Goal: Transaction & Acquisition: Purchase product/service

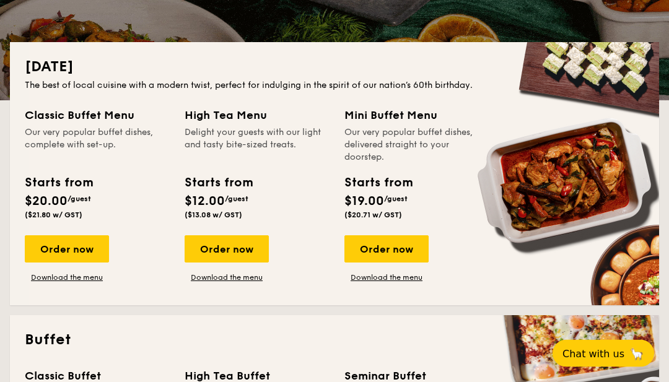
scroll to position [247, 0]
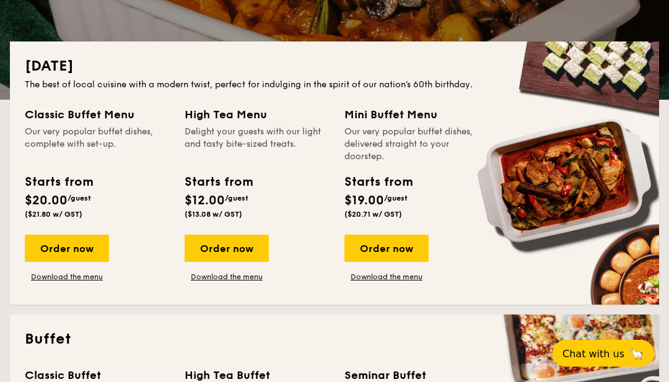
click at [85, 247] on div "Order now" at bounding box center [67, 248] width 84 height 27
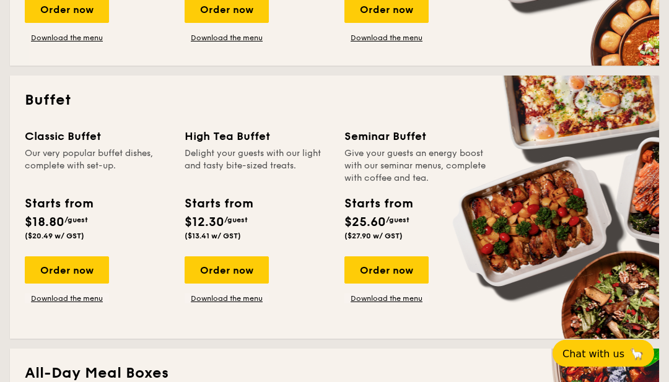
scroll to position [507, 0]
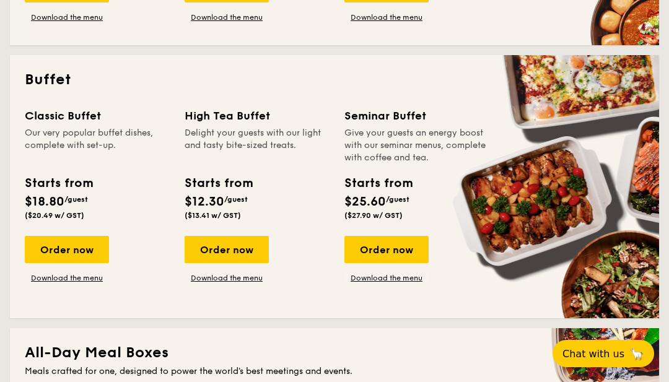
click at [62, 253] on div "Order now" at bounding box center [67, 249] width 84 height 27
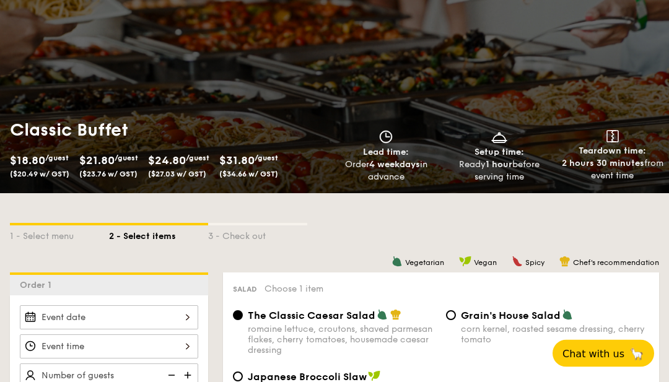
scroll to position [291, 0]
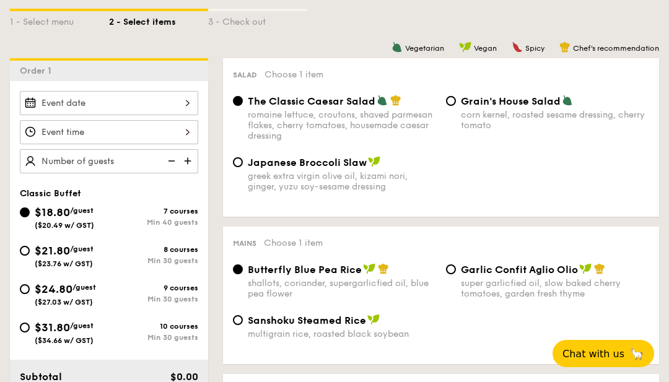
click at [27, 253] on input "$21.80 /guest ($23.76 w/ GST) 8 courses Min 30 guests" at bounding box center [25, 251] width 10 height 10
radio input "true"
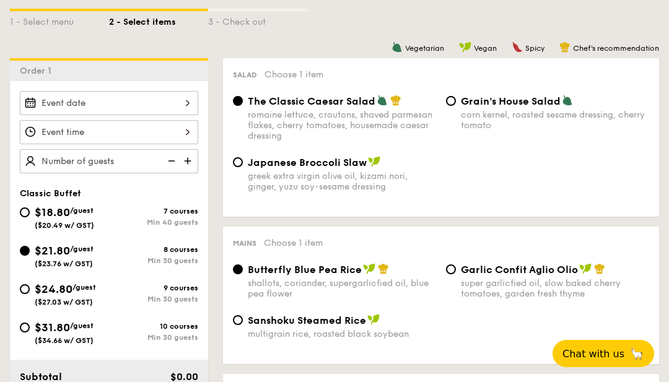
radio input "true"
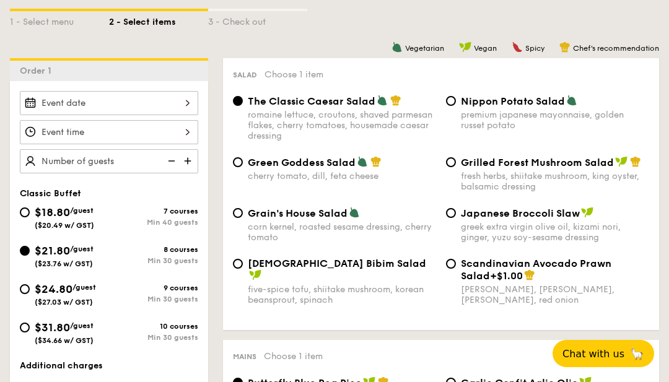
click at [68, 102] on div at bounding box center [109, 103] width 178 height 24
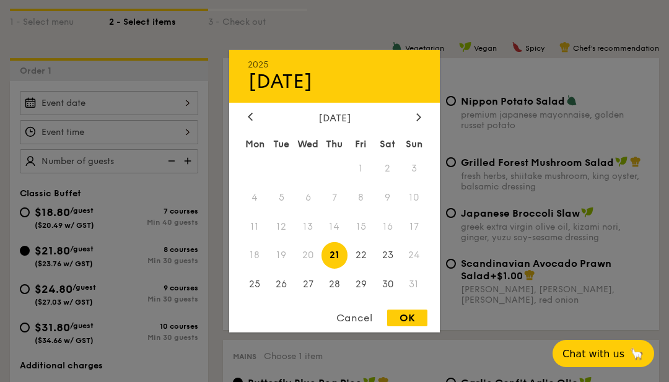
click at [414, 123] on div at bounding box center [418, 118] width 11 height 12
click at [284, 182] on span "2" at bounding box center [281, 168] width 27 height 27
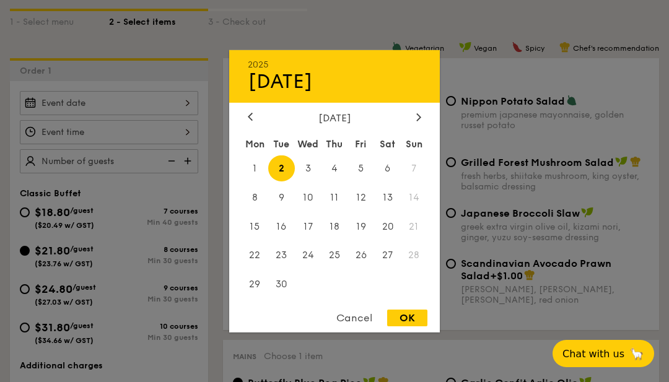
click at [421, 327] on div "OK" at bounding box center [407, 318] width 40 height 17
type input "[DATE]"
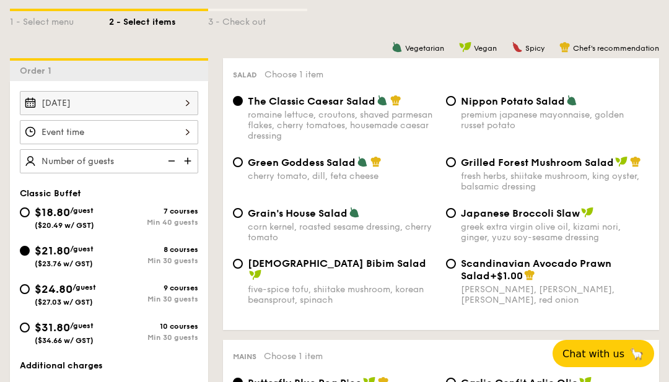
click at [86, 123] on div at bounding box center [109, 132] width 178 height 24
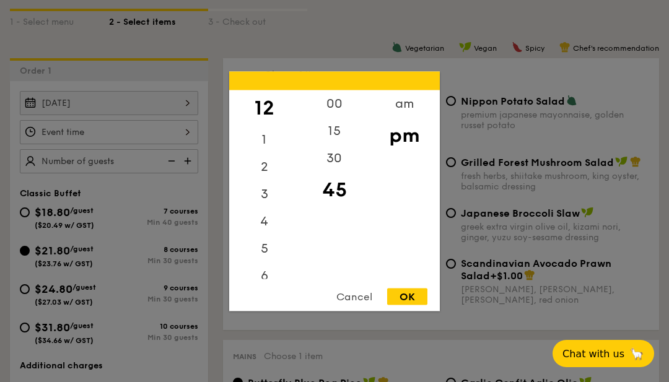
click at [405, 117] on div "am" at bounding box center [404, 103] width 70 height 27
click at [275, 226] on div "4" at bounding box center [264, 212] width 70 height 27
click at [264, 279] on div "11" at bounding box center [264, 265] width 70 height 27
click at [407, 305] on div "OK" at bounding box center [407, 296] width 40 height 17
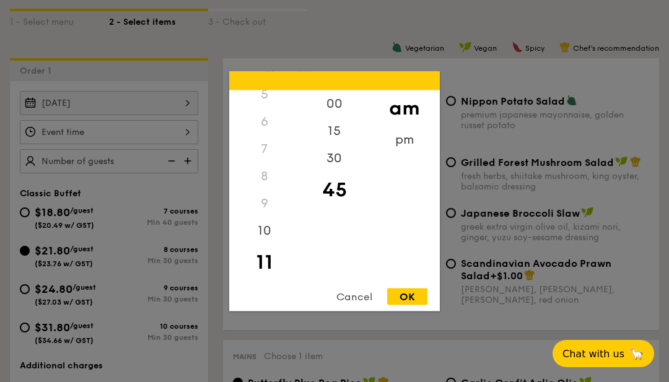
type input "11:45AM"
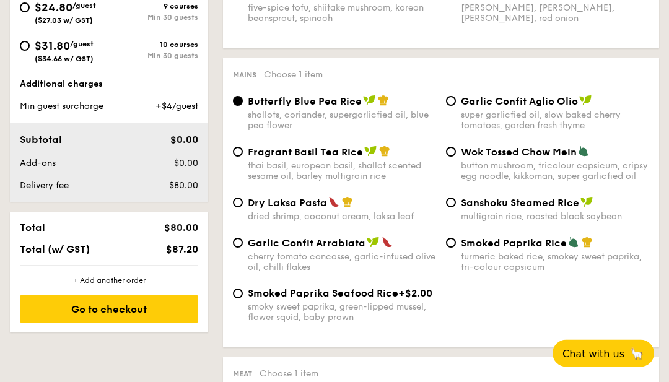
scroll to position [576, 0]
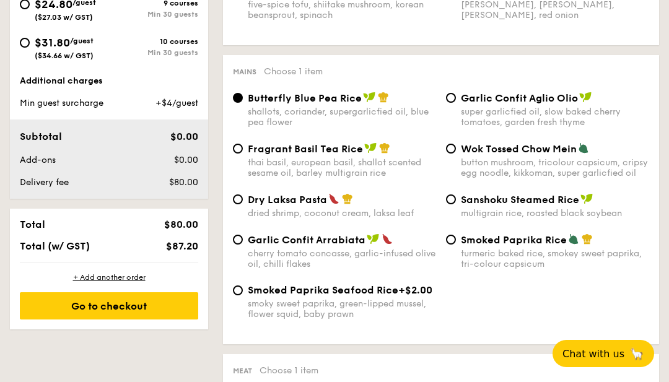
type input "70 guests"
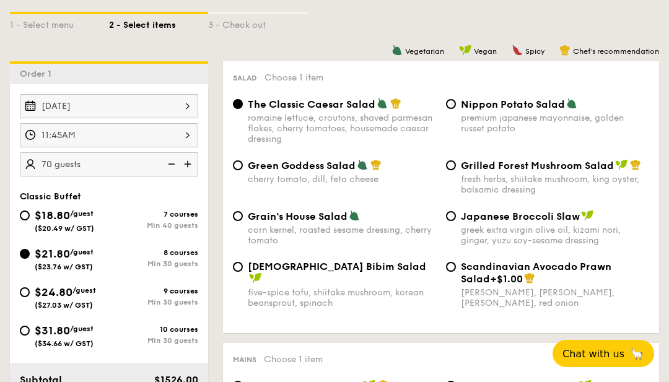
scroll to position [281, 0]
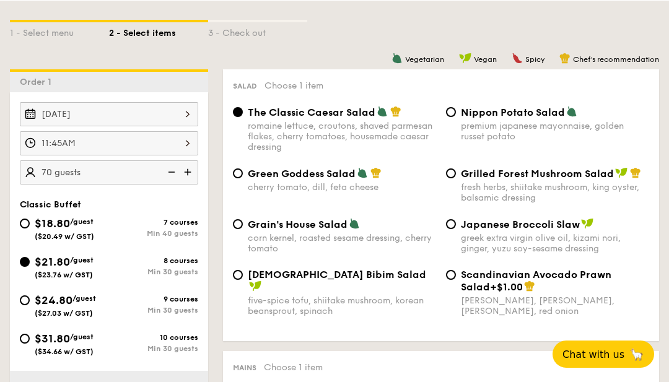
click at [451, 183] on div "Grilled Forest Mushroom Salad fresh herbs, shiitake mushroom, king oyster, bals…" at bounding box center [547, 185] width 213 height 36
click at [451, 178] on input "Grilled Forest Mushroom Salad fresh herbs, shiitake mushroom, king oyster, bals…" at bounding box center [451, 173] width 10 height 10
radio input "true"
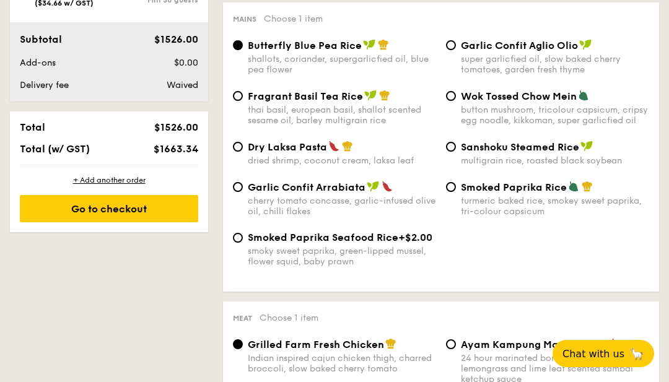
scroll to position [670, 0]
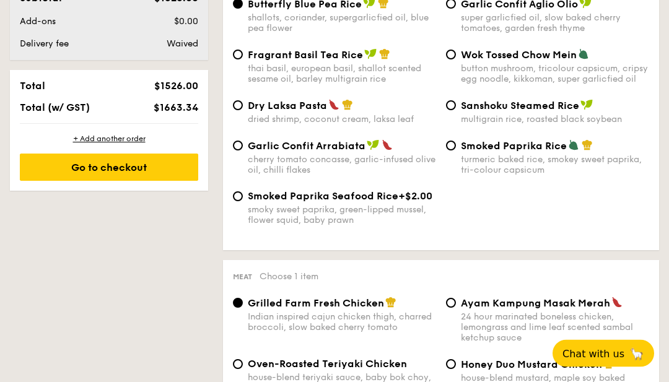
click at [255, 110] on span "Dry Laksa Pasta" at bounding box center [287, 106] width 79 height 12
click at [243, 110] on input "Dry Laksa Pasta dried shrimp, coconut cream, laksa leaf" at bounding box center [238, 106] width 10 height 10
radio input "true"
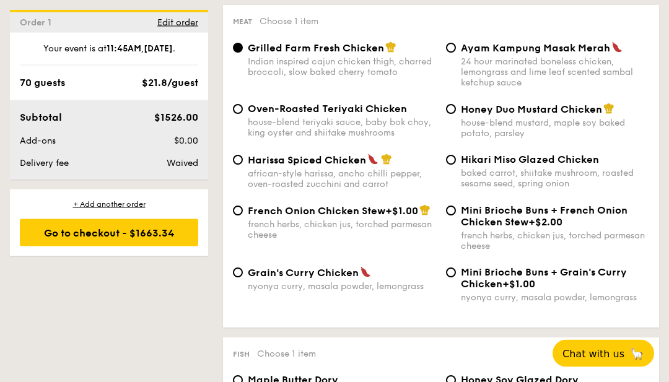
scroll to position [927, 0]
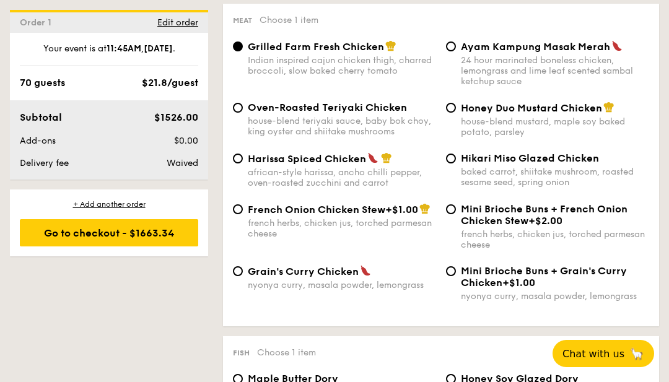
click at [593, 75] on div "24 hour marinated boneless chicken, lemongrass and lime leaf scented sambal ket…" at bounding box center [555, 71] width 188 height 32
click at [456, 51] on input "Ayam Kampung Masak Merah 24 hour marinated boneless chicken, lemongrass and lim…" at bounding box center [451, 47] width 10 height 10
radio input "true"
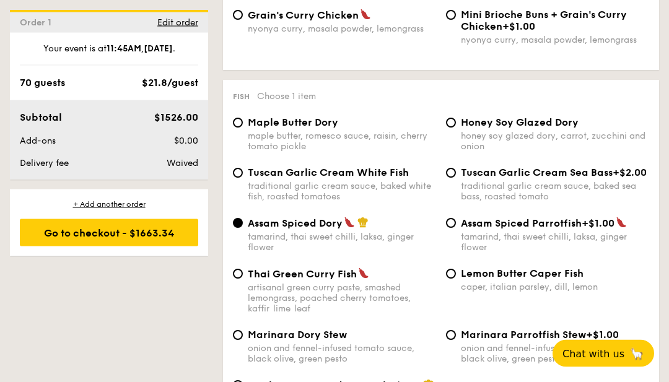
scroll to position [1182, 0]
click at [377, 203] on div "Tuscan Garlic Cream White Fish traditional garlic cream sauce, baked white fish…" at bounding box center [342, 185] width 188 height 35
click at [243, 179] on input "Tuscan Garlic Cream White Fish traditional garlic cream sauce, baked white fish…" at bounding box center [238, 174] width 10 height 10
radio input "true"
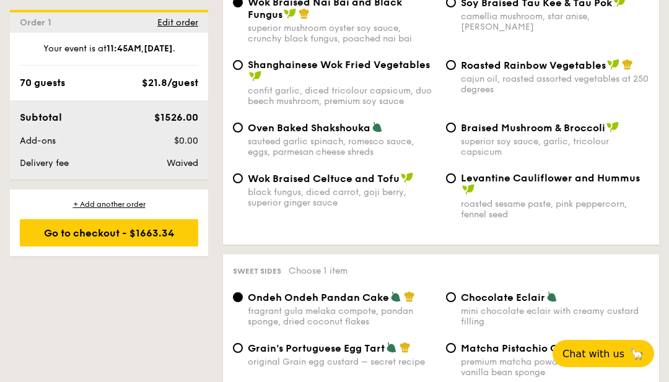
scroll to position [1664, 0]
click at [351, 208] on div "black fungus, diced carrot, goji berry, superior ginger sauce" at bounding box center [342, 197] width 188 height 21
click at [243, 183] on input "Wok Braised Celtuce and Tofu black fungus, diced carrot, goji [PERSON_NAME], su…" at bounding box center [238, 178] width 10 height 10
radio input "true"
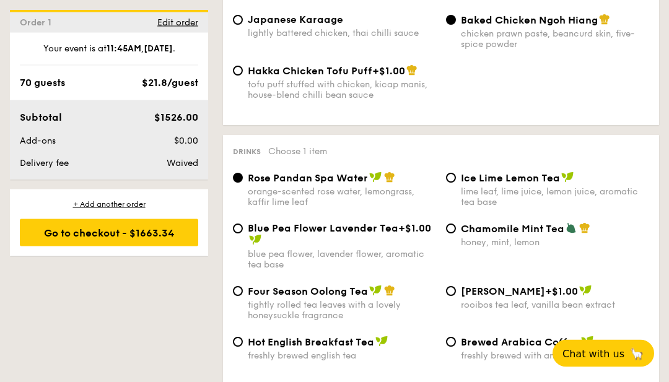
scroll to position [2339, 0]
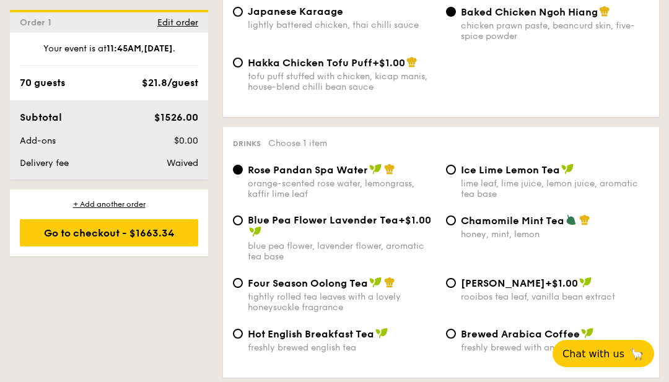
click at [270, 289] on span "Four Season Oolong Tea" at bounding box center [308, 284] width 120 height 12
click at [243, 288] on input "Four Season Oolong Tea tightly rolled tea leaves with a lovely honeysuckle frag…" at bounding box center [238, 283] width 10 height 10
radio input "true"
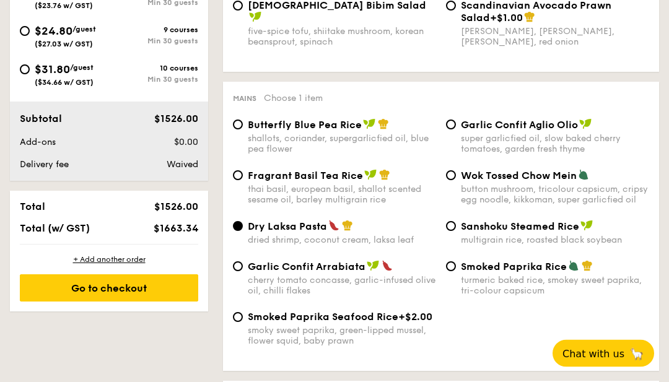
scroll to position [553, 0]
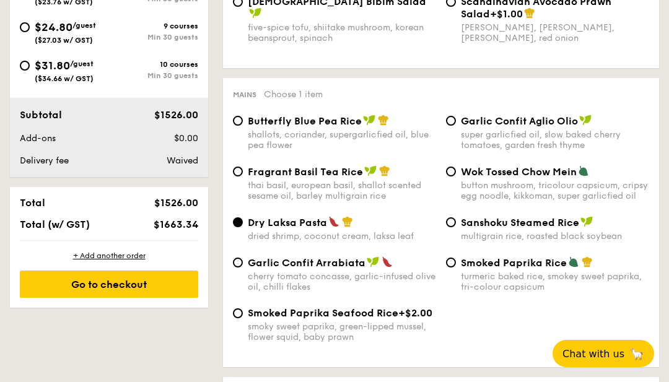
click at [98, 292] on div "Go to checkout" at bounding box center [109, 284] width 178 height 27
click at [99, 292] on div "Go to checkout" at bounding box center [109, 284] width 178 height 27
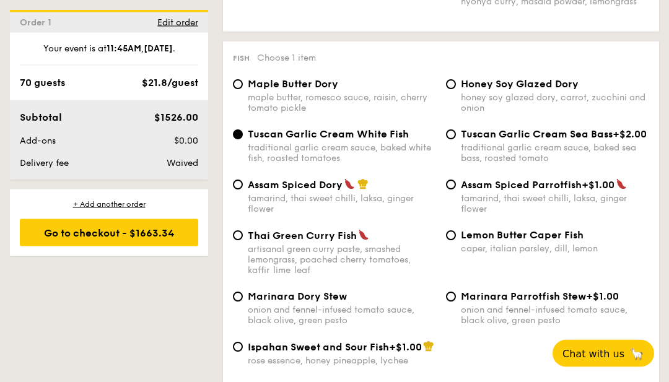
scroll to position [1222, 0]
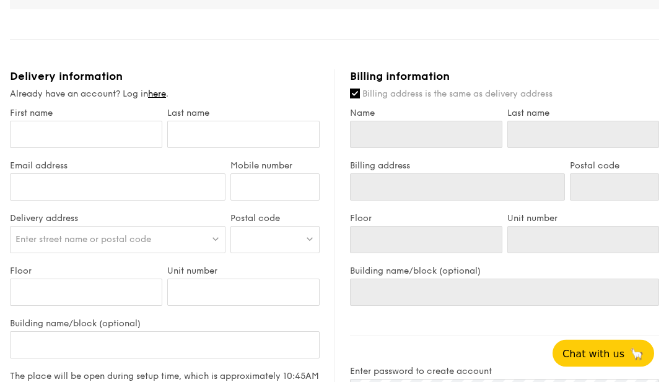
scroll to position [662, 0]
click at [38, 144] on input "First name" at bounding box center [86, 134] width 152 height 27
type input "K"
type input "Ka"
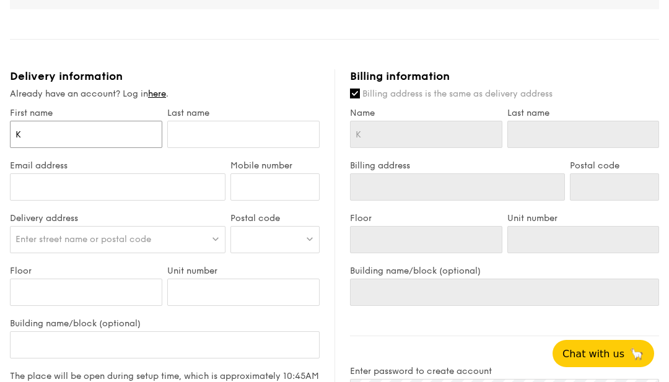
type input "Ka"
type input "Ka L"
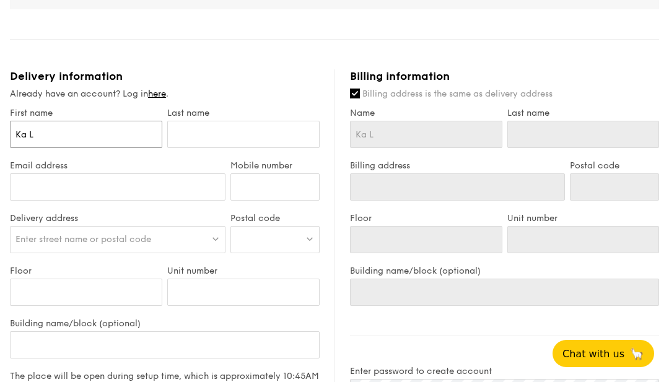
type input "[PERSON_NAME]"
type input "Ka Lip"
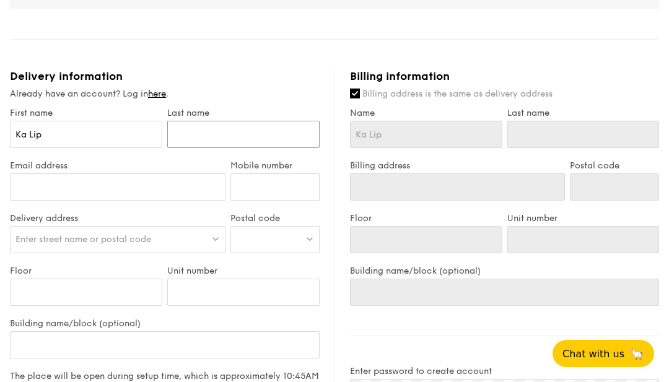
type input "C"
type input "Ch"
type input "Che"
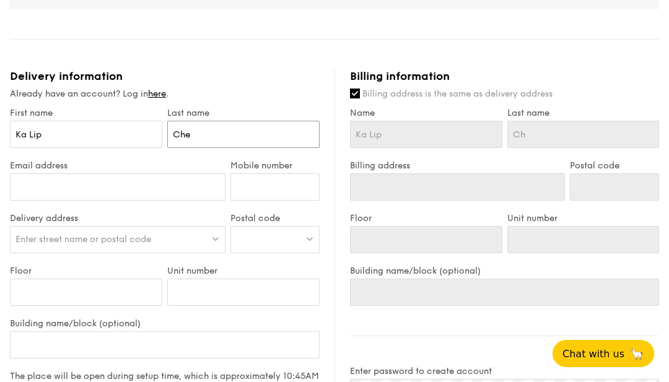
type input "Che"
type input "Chew"
type input "[EMAIL_ADDRESS][DOMAIN_NAME]"
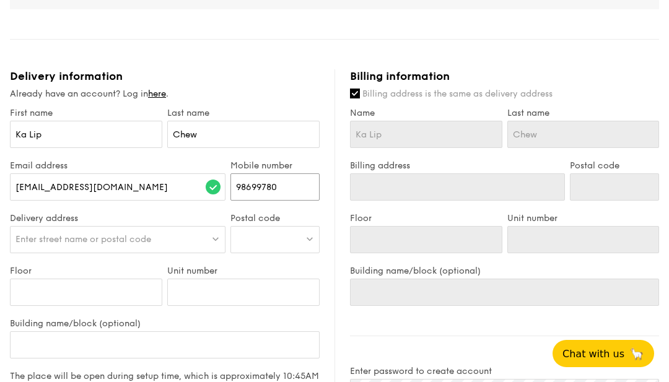
type input "98699780"
click at [268, 241] on div at bounding box center [275, 239] width 89 height 27
click at [164, 253] on div "Enter street name or postal code" at bounding box center [118, 239] width 216 height 27
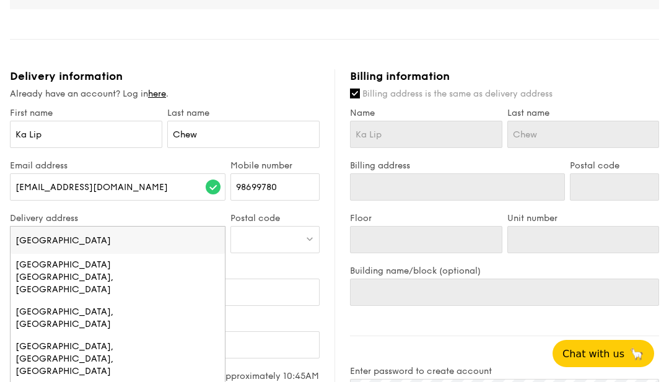
type input "[GEOGRAPHIC_DATA]"
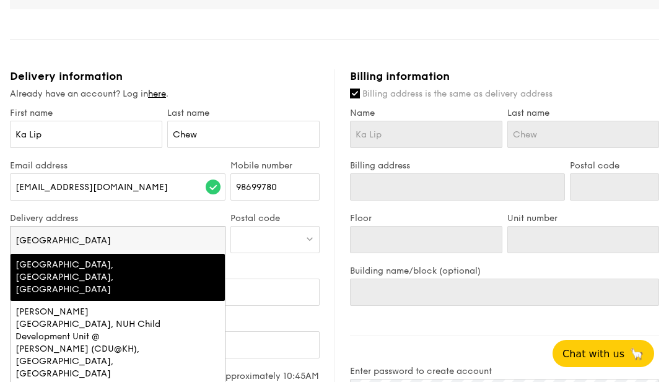
click at [38, 278] on div "[GEOGRAPHIC_DATA], [GEOGRAPHIC_DATA], [GEOGRAPHIC_DATA]" at bounding box center [91, 277] width 153 height 37
type input "[STREET_ADDRESS]"
type input "119074"
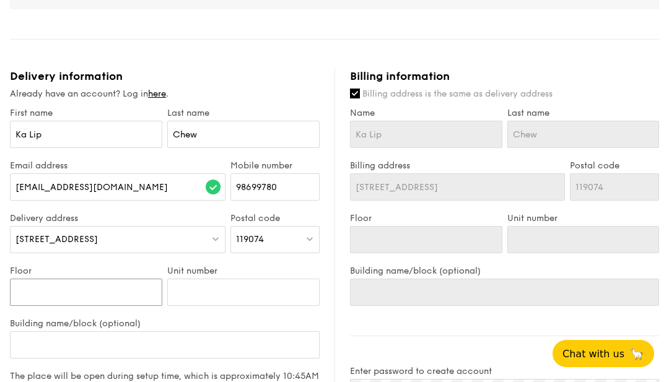
click at [37, 293] on input "Floor" at bounding box center [86, 292] width 152 height 27
type input "5"
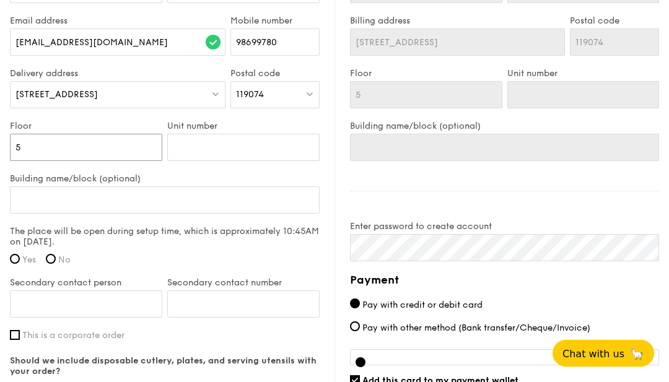
scroll to position [806, 0]
type input "3"
click at [33, 203] on input "Building name/block (optional)" at bounding box center [165, 200] width 310 height 27
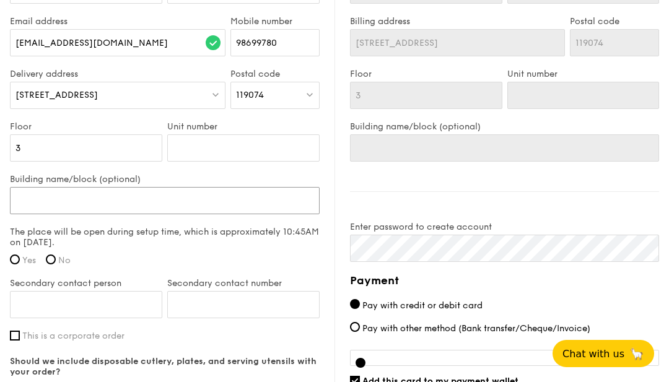
type input "N"
type input "NU"
type input "NUH"
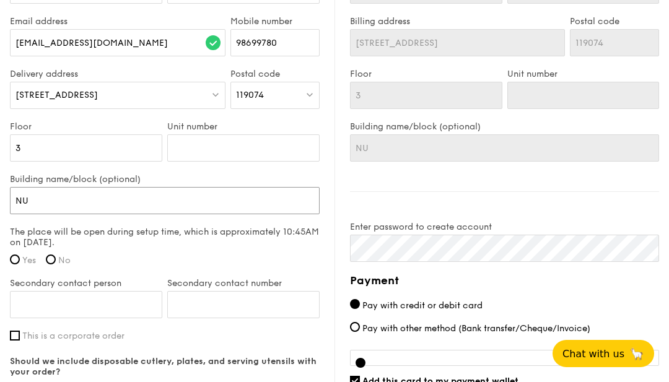
type input "NUH"
type input "NUH M"
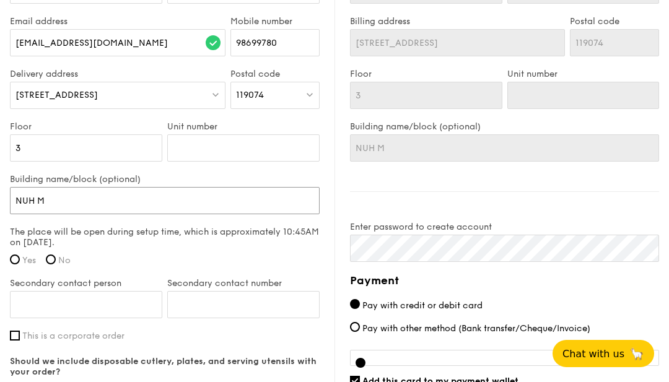
type input "NUH Ma"
type input "NUH Mai"
type input "NUH Main"
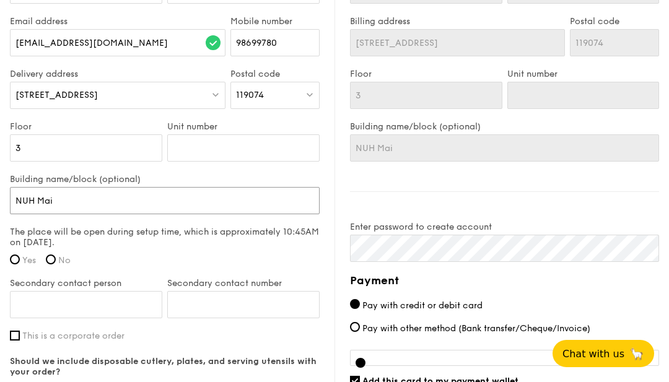
type input "NUH Main"
type input "NUH Main B"
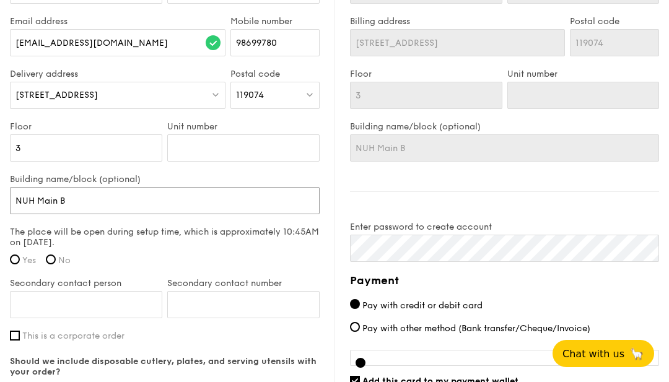
type input "NUH Main Bu"
type input "NUH Main [PERSON_NAME]"
type input "NUH Main Buil"
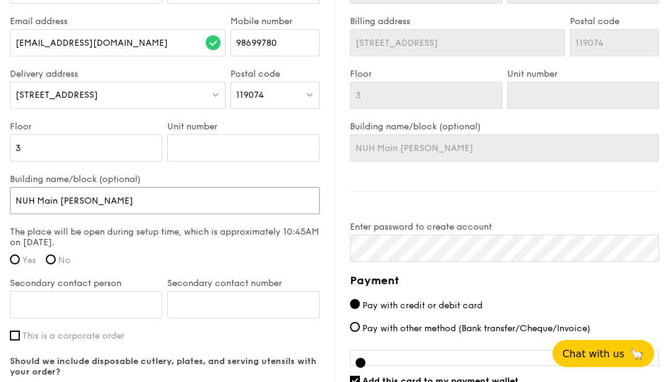
type input "NUH Main Buil"
type input "NUH Main Build"
type input "NUH Main Buildi"
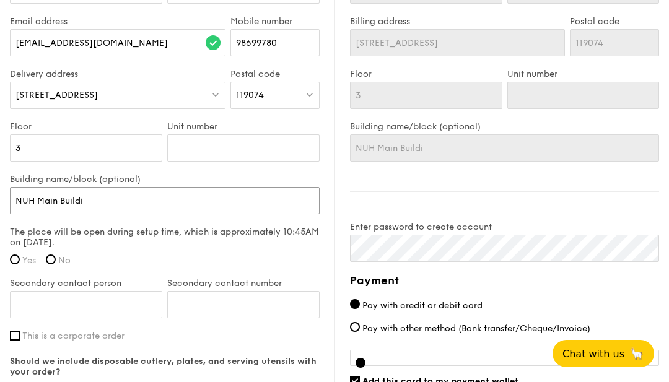
type input "NUH Main Buildin"
type input "[GEOGRAPHIC_DATA]"
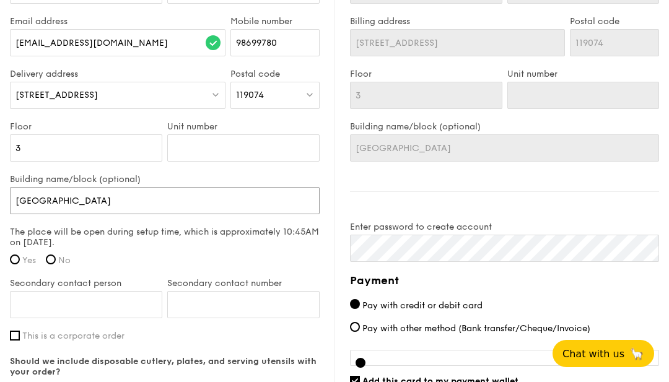
type input "[GEOGRAPHIC_DATA]"
type input "[GEOGRAPHIC_DATA] Z"
type input "[GEOGRAPHIC_DATA] Zo"
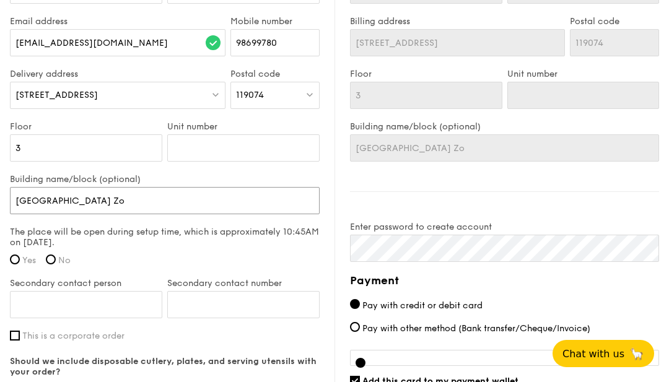
type input "NUH Main Building Zon"
type input "[GEOGRAPHIC_DATA]"
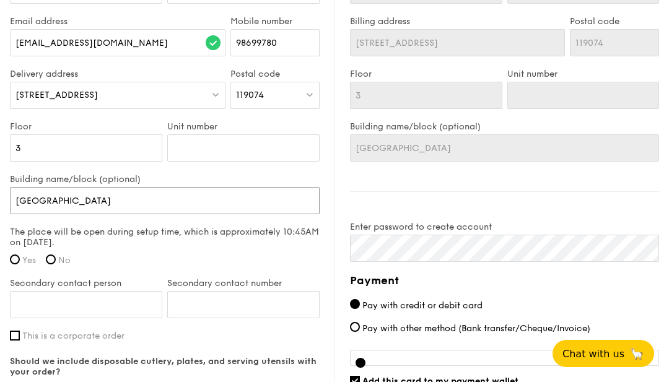
type input "[GEOGRAPHIC_DATA]"
type input "[GEOGRAPHIC_DATA] F"
type input "[GEOGRAPHIC_DATA],"
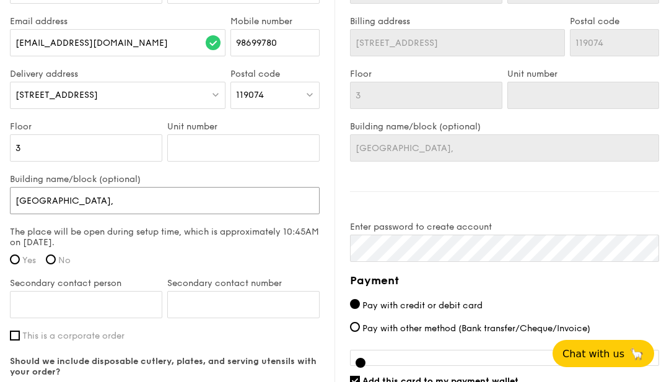
type input "[GEOGRAPHIC_DATA],"
type input "[GEOGRAPHIC_DATA], L"
type input "[GEOGRAPHIC_DATA], Le"
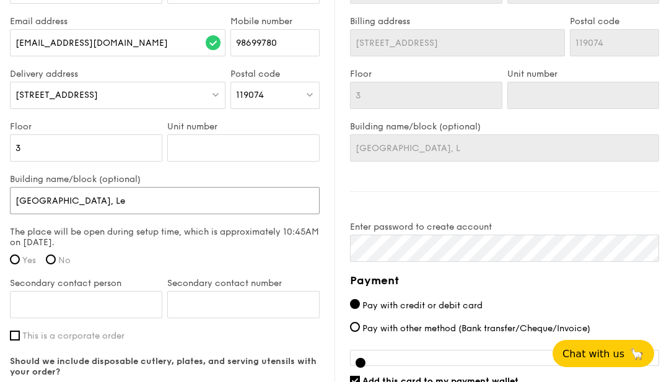
type input "[GEOGRAPHIC_DATA], Le"
type input "[GEOGRAPHIC_DATA]"
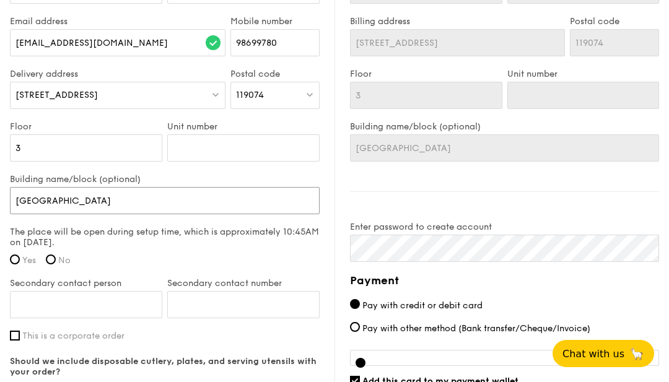
type input "[GEOGRAPHIC_DATA], Level"
type input "[GEOGRAPHIC_DATA] F, Level 3"
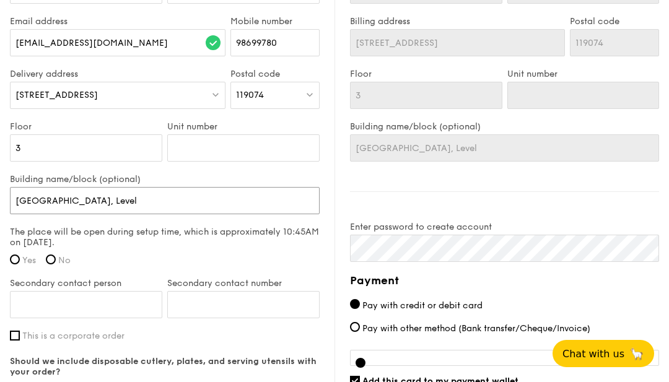
type input "[GEOGRAPHIC_DATA] F, Level 3"
type input "[STREET_ADDRESS],"
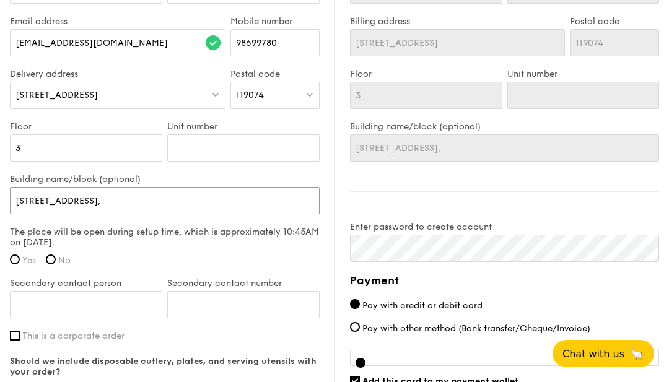
type input "[GEOGRAPHIC_DATA], Level 3, D"
type input "[GEOGRAPHIC_DATA], De"
type input "[GEOGRAPHIC_DATA], Dep"
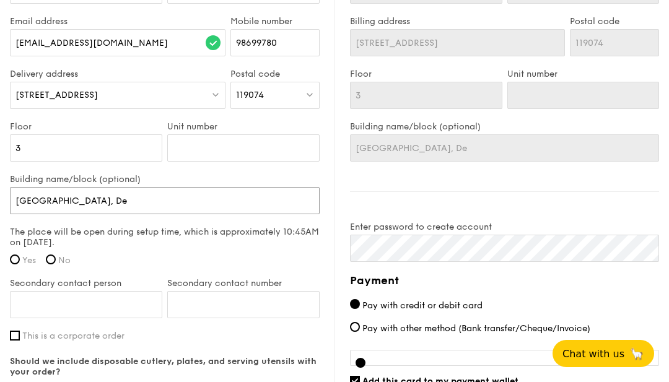
type input "[GEOGRAPHIC_DATA], Dep"
type input "[GEOGRAPHIC_DATA], Depa"
type input "[GEOGRAPHIC_DATA], Depar"
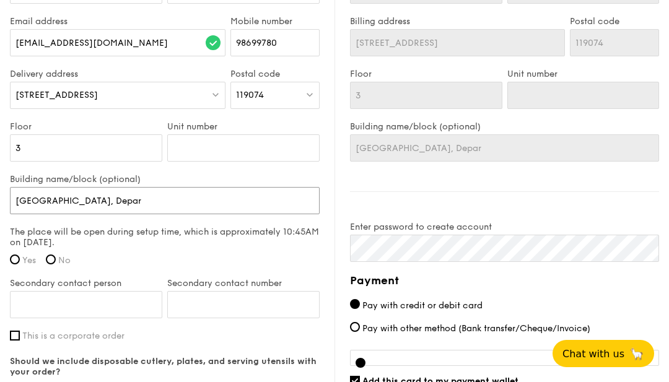
type input "[GEOGRAPHIC_DATA] F, Level 3, Depart"
type input "[GEOGRAPHIC_DATA] F, Level 3, Departm"
type input "[GEOGRAPHIC_DATA], Level 3, Departme"
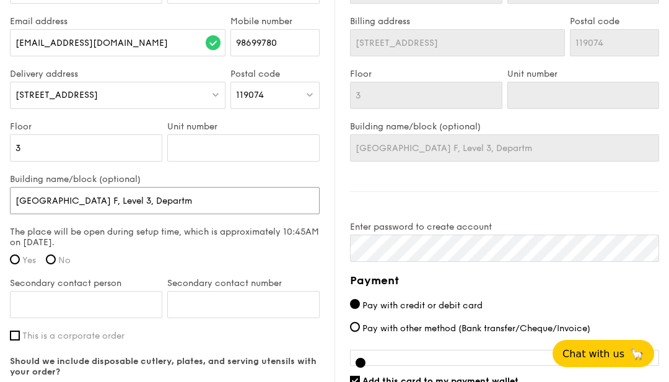
type input "[GEOGRAPHIC_DATA], Level 3, Departme"
type input "[GEOGRAPHIC_DATA], Level 3, Departmen"
type input "[GEOGRAPHIC_DATA], Level 3, Department"
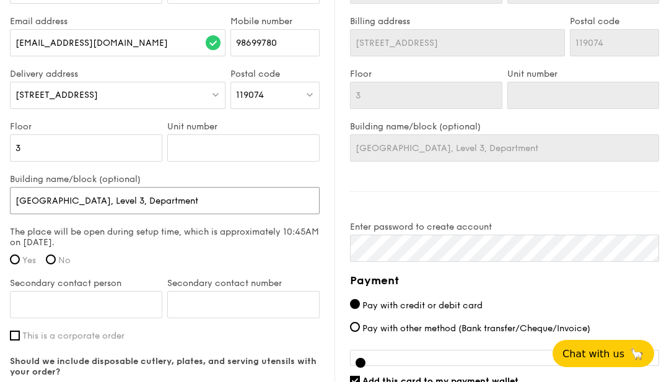
type input "[GEOGRAPHIC_DATA], Level 3, Department"
type input "[GEOGRAPHIC_DATA] F, Level 3, Department o"
type input "[GEOGRAPHIC_DATA], Level 3, Department of"
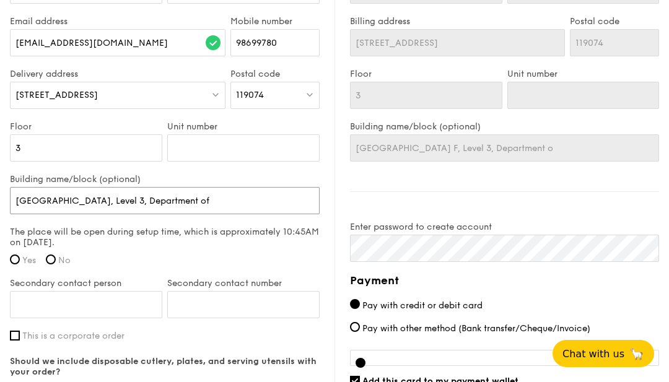
type input "[GEOGRAPHIC_DATA], Level 3, Department of"
type input "[GEOGRAPHIC_DATA], Level 3, Department of L"
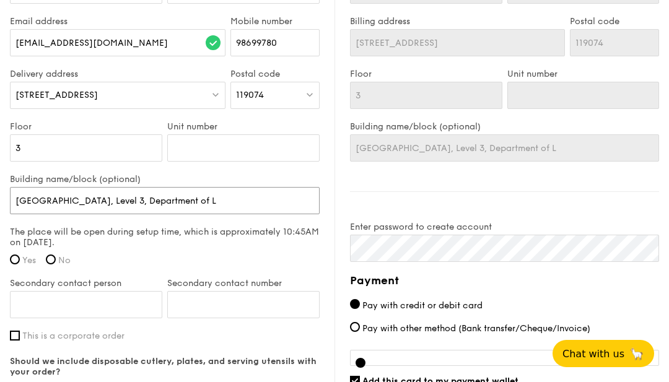
type input "[GEOGRAPHIC_DATA], Level 3, Department of La"
type input "[GEOGRAPHIC_DATA], Level 3, Department of Lab"
type input "[GEOGRAPHIC_DATA], Level 3, Department of Labo"
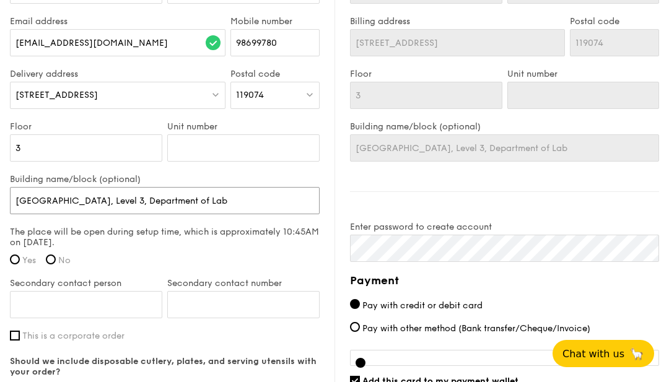
type input "[GEOGRAPHIC_DATA], Level 3, Department of Labo"
type input "[GEOGRAPHIC_DATA], Level 3, Department of Labor"
type input "[GEOGRAPHIC_DATA], Level 3, Department of Labora"
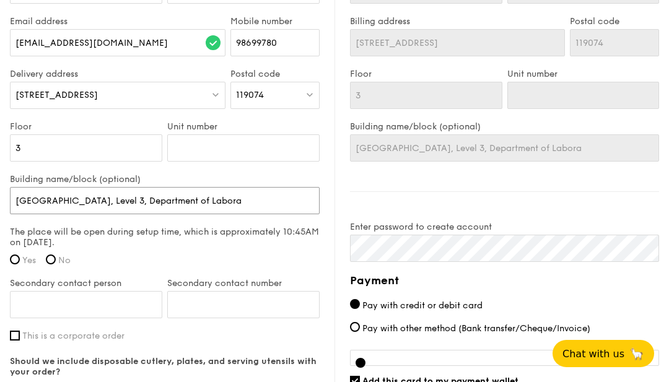
type input "[GEOGRAPHIC_DATA], Level 3, Department of Laborat"
type input "[GEOGRAPHIC_DATA], Level 3, Department of Laborato"
type input "[GEOGRAPHIC_DATA], Level 3, Department of Laborator"
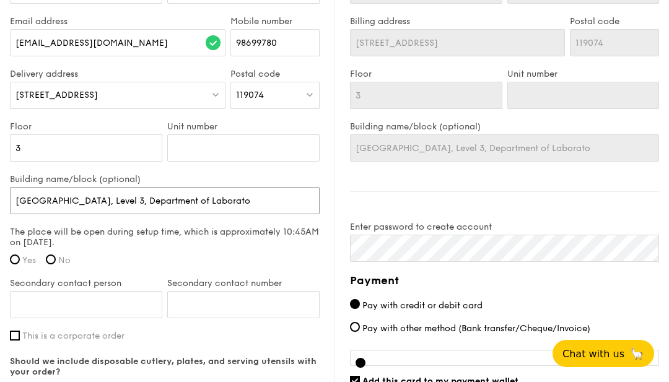
type input "[GEOGRAPHIC_DATA], Level 3, Department of Laborator"
type input "[GEOGRAPHIC_DATA], Level 3, Department of Laboratory"
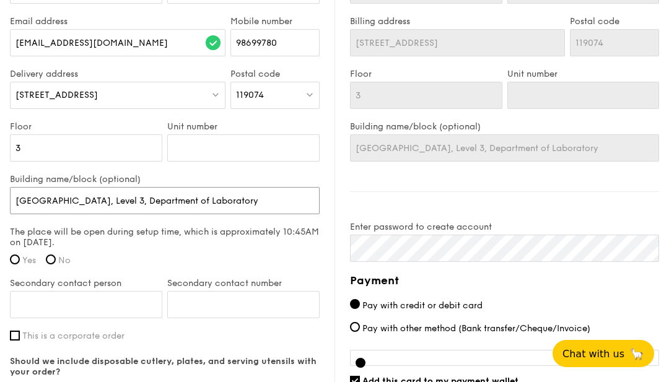
type input "[GEOGRAPHIC_DATA], Level 3, Department of Laboratory M"
type input "[GEOGRAPHIC_DATA], Level 3, Department of Laboratory Me"
type input "[GEOGRAPHIC_DATA], Level 3, Department of Laboratory Med"
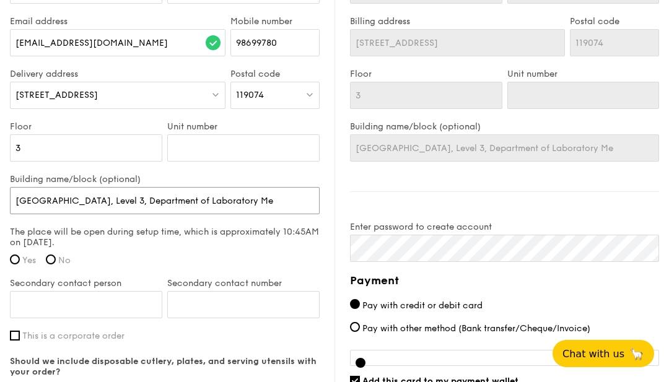
type input "[GEOGRAPHIC_DATA], Level 3, Department of Laboratory Med"
type input "[GEOGRAPHIC_DATA] F, Level 3, Department of Laboratory Medi"
type input "[GEOGRAPHIC_DATA] F, Level 3, Department of Laboratory Medic"
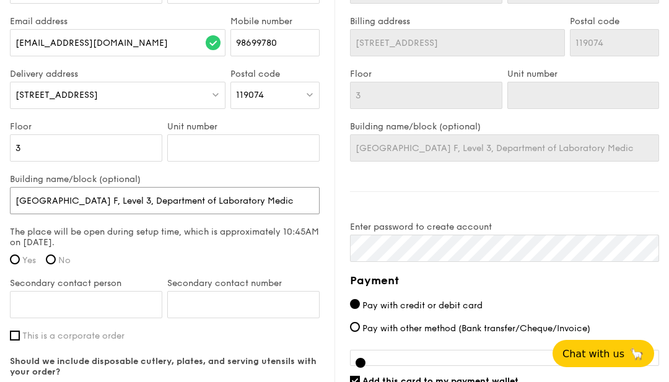
type input "[GEOGRAPHIC_DATA], Level 3, Department of Laboratory Medici"
type input "[GEOGRAPHIC_DATA], Level 3, Department of Laboratory Medicin"
type input "[GEOGRAPHIC_DATA], Level 3, Department of Laboratory Medicine"
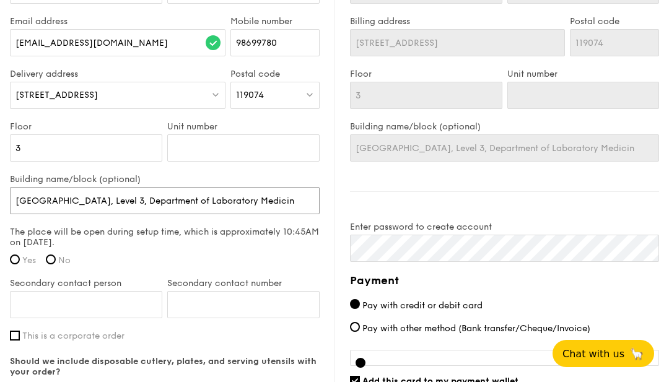
type input "[GEOGRAPHIC_DATA], Level 3, Department of Laboratory Medicine"
type input "[GEOGRAPHIC_DATA], Level 3, Department of Laboratory Medicine P"
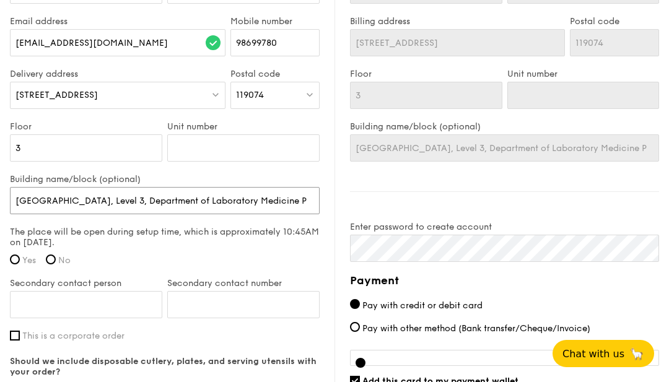
type input "[GEOGRAPHIC_DATA], Level 3, Department of Laboratory Medicine Pa"
type input "[GEOGRAPHIC_DATA], Level 3, Department of Laboratory Medicine Pan"
type input "[GEOGRAPHIC_DATA], Level 3, Department of Laboratory Medicine Pant"
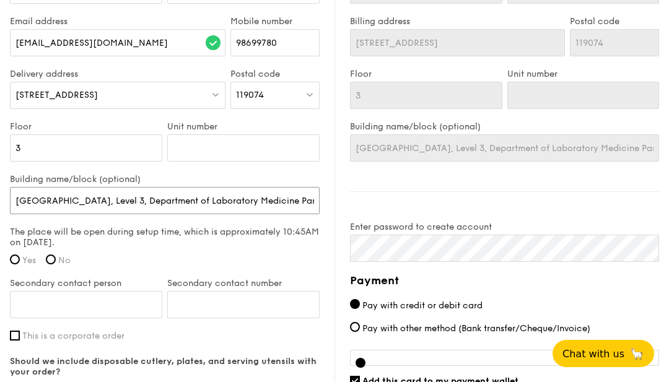
type input "[GEOGRAPHIC_DATA], Level 3, Department of Laboratory Medicine Pant"
type input "[GEOGRAPHIC_DATA], Level 3, Department of Laboratory Medicine Pantr"
type input "[GEOGRAPHIC_DATA], Level 3, Department of Laboratory Medicine Pantry"
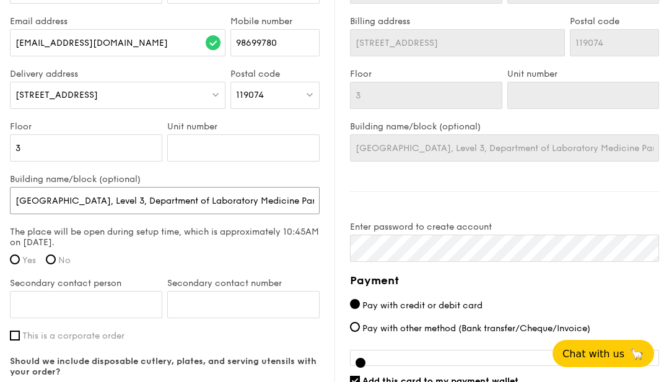
type input "[GEOGRAPHIC_DATA], Level 3, Department of Laboratory Medicine Pantry"
click at [18, 265] on input "Yes" at bounding box center [15, 260] width 10 height 10
radio input "true"
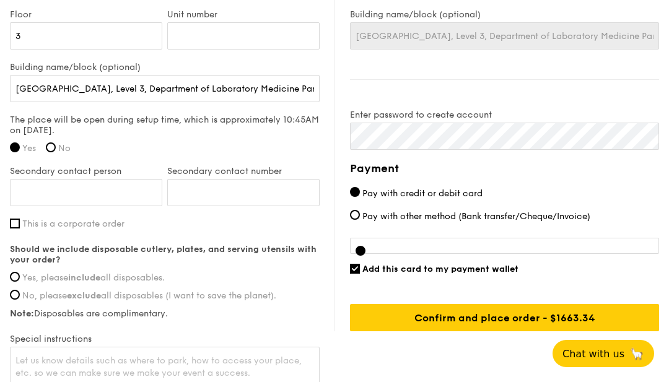
scroll to position [916, 0]
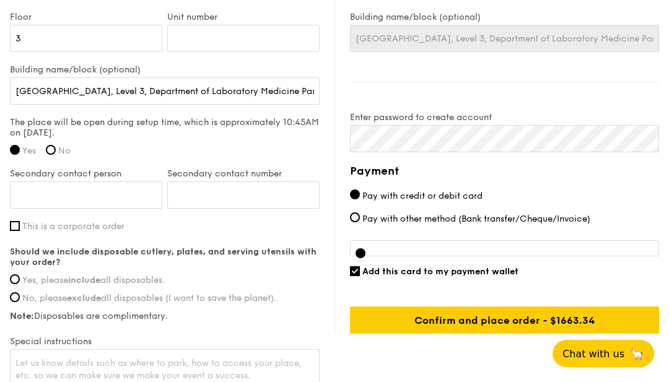
click at [10, 279] on input "Yes, please include all disposables." at bounding box center [15, 280] width 10 height 10
click at [51, 361] on textarea at bounding box center [165, 369] width 310 height 41
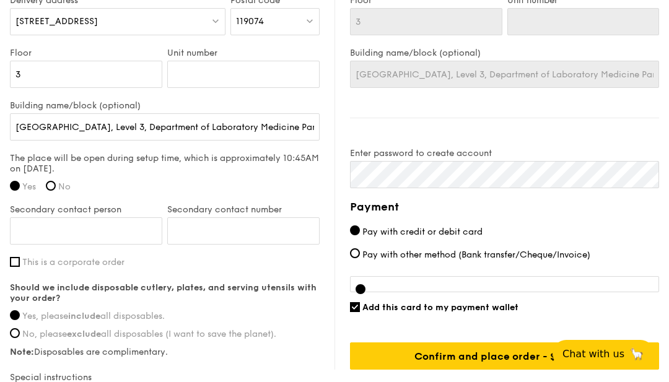
scroll to position [878, 0]
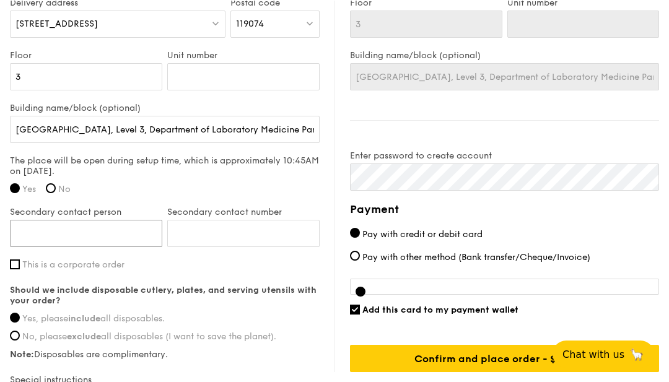
click at [39, 229] on input "Secondary contact person" at bounding box center [86, 232] width 152 height 27
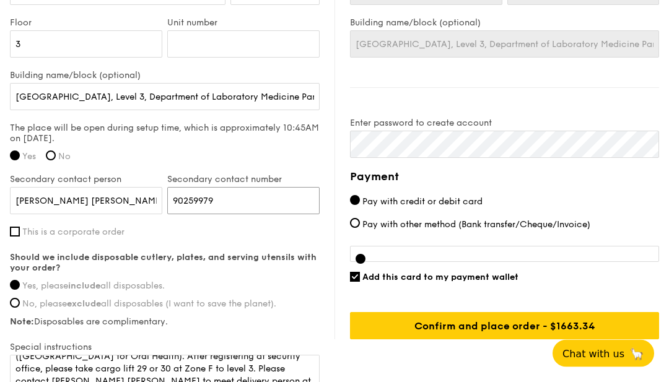
scroll to position [933, 0]
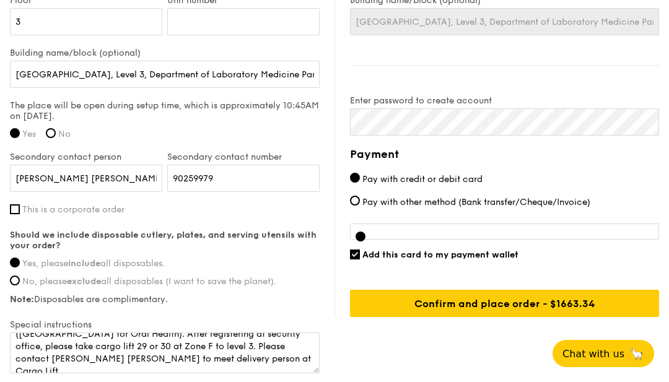
click at [460, 231] on div at bounding box center [504, 232] width 309 height 16
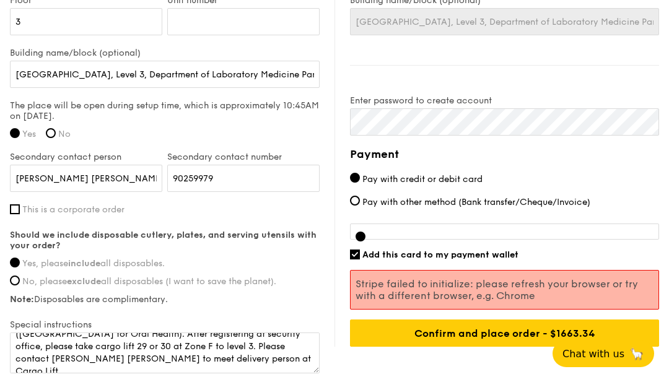
click at [558, 231] on div at bounding box center [504, 232] width 309 height 16
click at [408, 260] on span "Add this card to my payment wallet" at bounding box center [441, 255] width 156 height 11
click at [360, 260] on input "Add this card to my payment wallet" at bounding box center [355, 255] width 10 height 10
click at [373, 237] on div at bounding box center [504, 232] width 309 height 16
click at [591, 331] on input "Confirm and place order - $1663.34" at bounding box center [504, 333] width 309 height 27
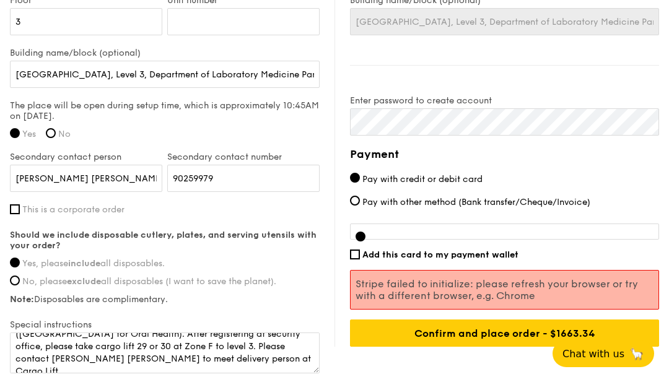
click at [379, 240] on div at bounding box center [504, 232] width 309 height 16
click at [392, 234] on div at bounding box center [504, 232] width 309 height 16
click at [397, 240] on div at bounding box center [504, 232] width 309 height 16
click at [366, 203] on span "Pay with other method (Bank transfer/Cheque/Invoice)" at bounding box center [477, 202] width 228 height 11
click at [360, 203] on input "Pay with other method (Bank transfer/Cheque/Invoice)" at bounding box center [355, 201] width 10 height 10
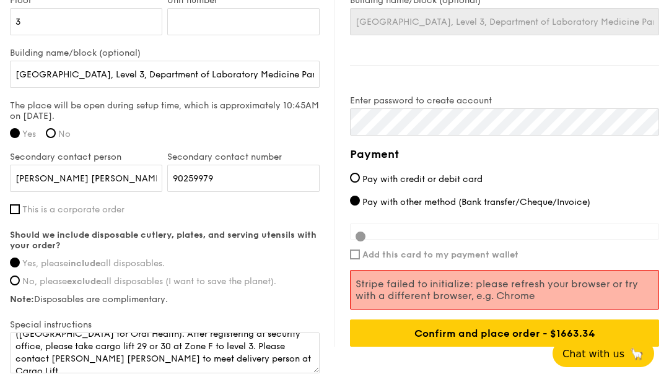
click at [356, 182] on input "Pay with credit or debit card" at bounding box center [355, 178] width 10 height 10
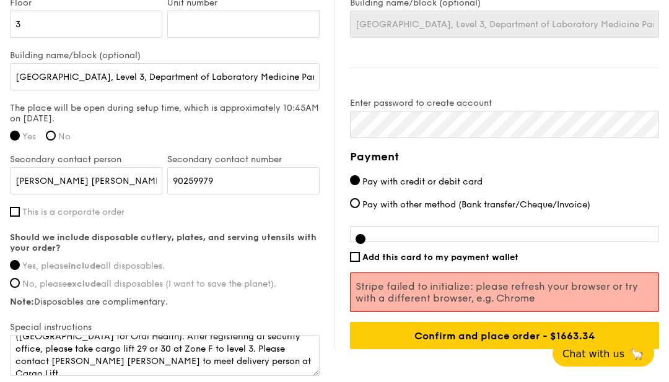
click at [369, 235] on div at bounding box center [504, 235] width 309 height 16
click at [379, 237] on div at bounding box center [504, 235] width 309 height 16
click at [376, 237] on div at bounding box center [504, 235] width 309 height 16
click at [358, 209] on input "Pay with other method (Bank transfer/Cheque/Invoice)" at bounding box center [355, 204] width 10 height 10
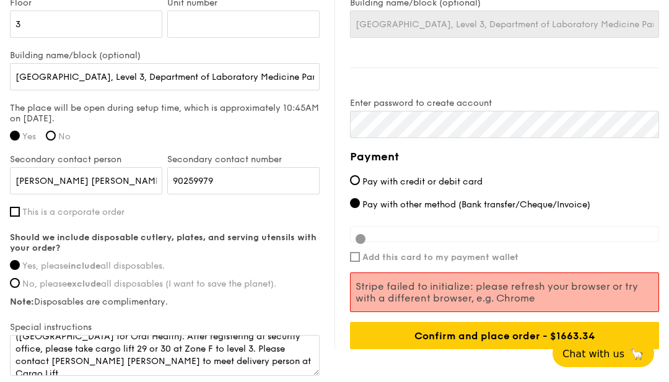
click at [358, 185] on input "Pay with credit or debit card" at bounding box center [355, 180] width 10 height 10
click at [348, 265] on div "Billing information Billing address is the same as delivery address Name Ka Lip…" at bounding box center [497, 75] width 325 height 548
click at [356, 258] on input "Add this card to my payment wallet" at bounding box center [355, 257] width 10 height 10
click at [359, 259] on input "Add this card to my payment wallet" at bounding box center [355, 257] width 10 height 10
click at [380, 239] on div at bounding box center [504, 234] width 309 height 16
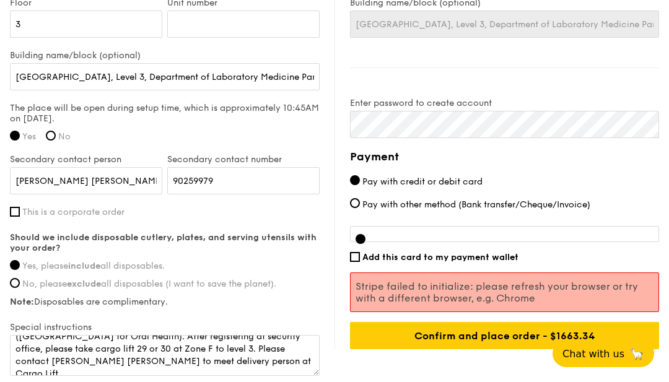
click at [358, 178] on input "Pay with credit or debit card" at bounding box center [355, 180] width 10 height 10
